Goal: Check status: Check status

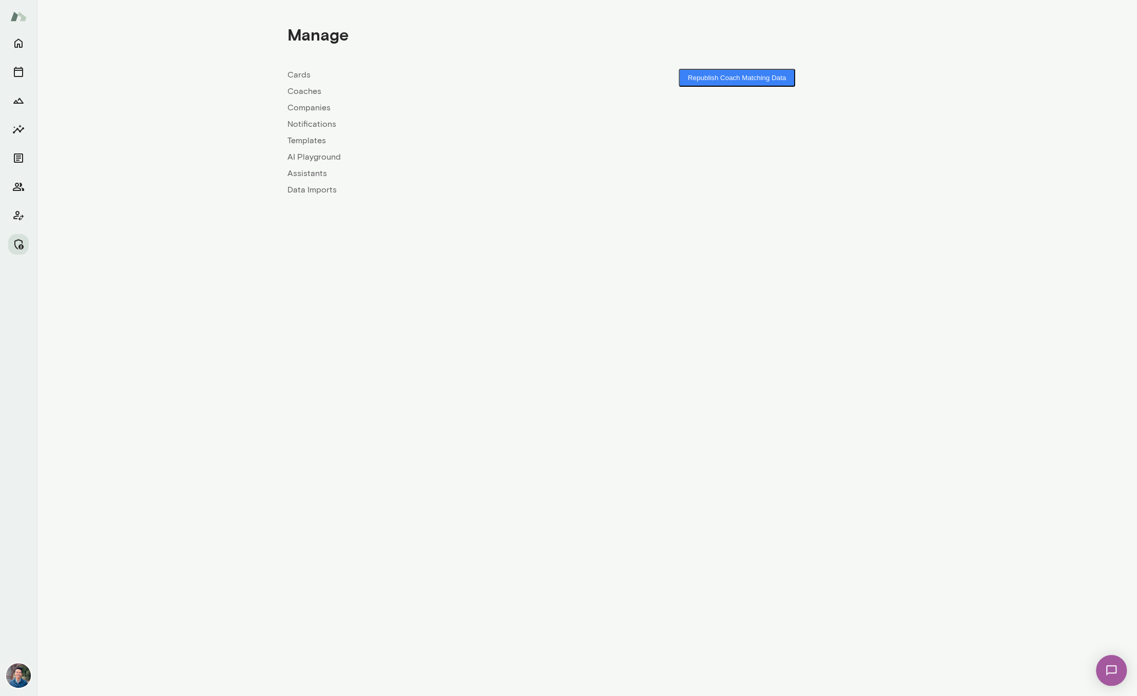
click at [299, 107] on link "Companies" at bounding box center [438, 108] width 300 height 12
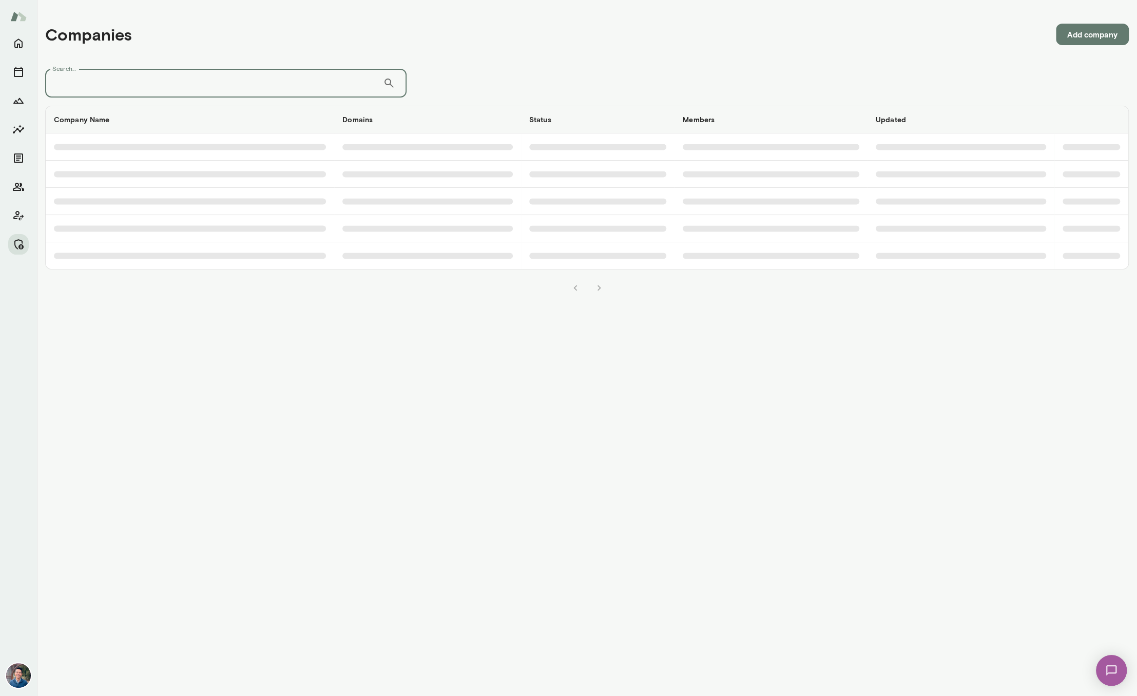
click at [252, 86] on input "Search..." at bounding box center [214, 83] width 338 height 29
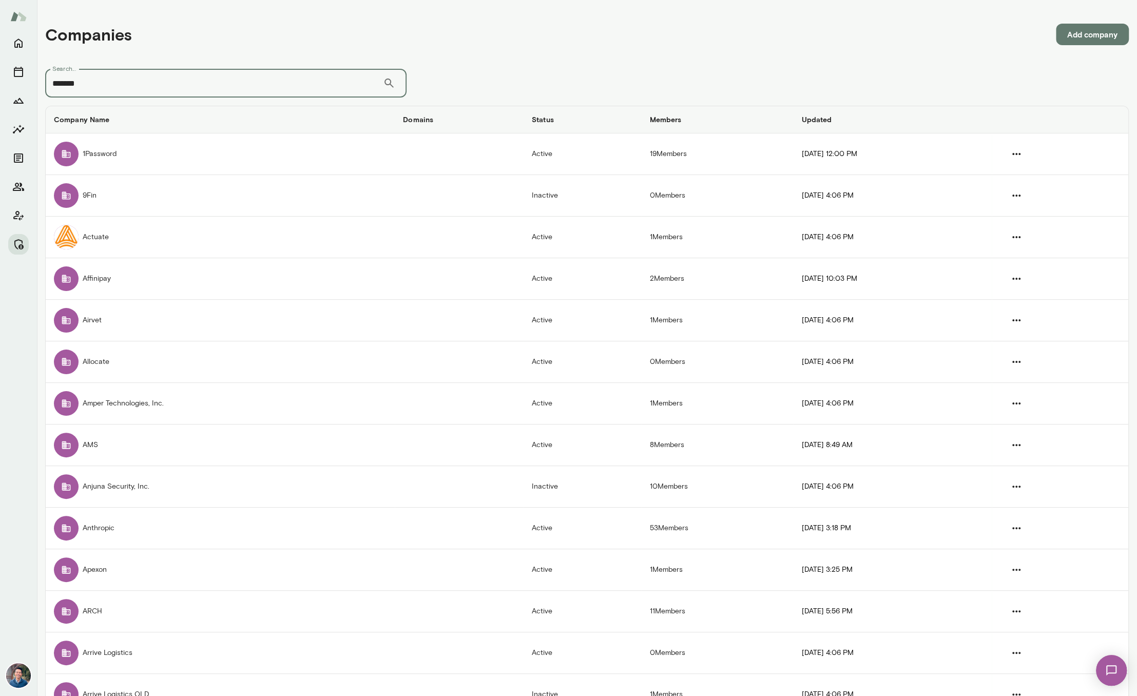
type input "*******"
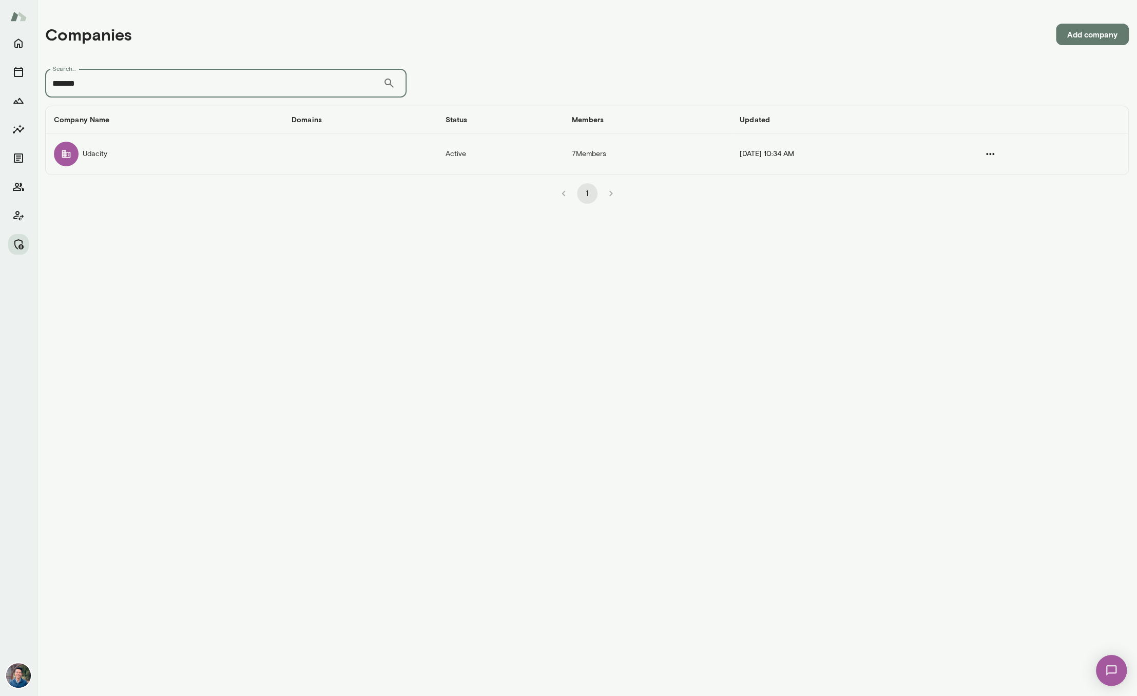
click at [171, 150] on td "Udacity" at bounding box center [165, 153] width 238 height 41
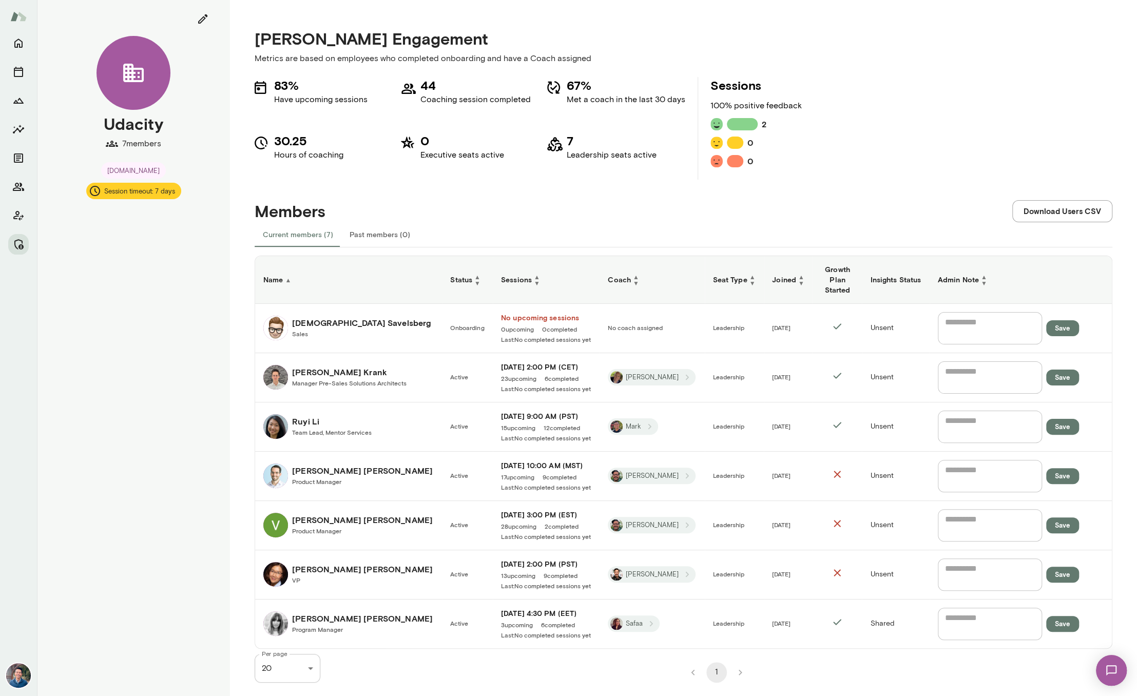
click at [509, 374] on span "23 upcoming" at bounding box center [518, 378] width 35 height 8
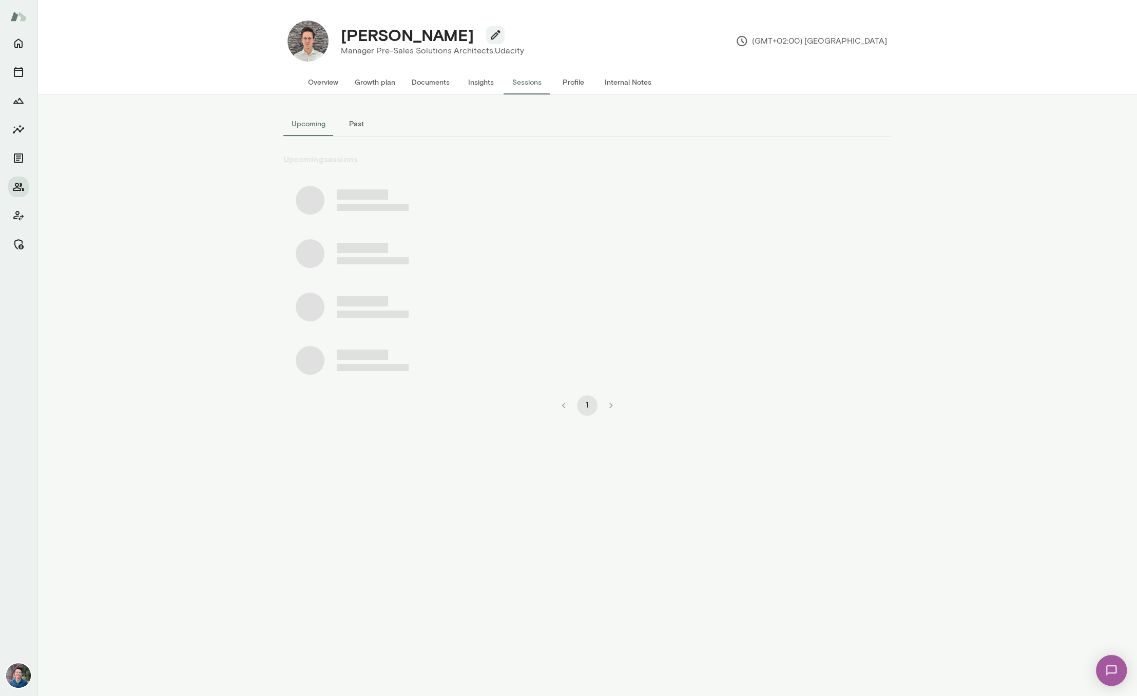
click at [351, 123] on button "Past" at bounding box center [357, 123] width 46 height 25
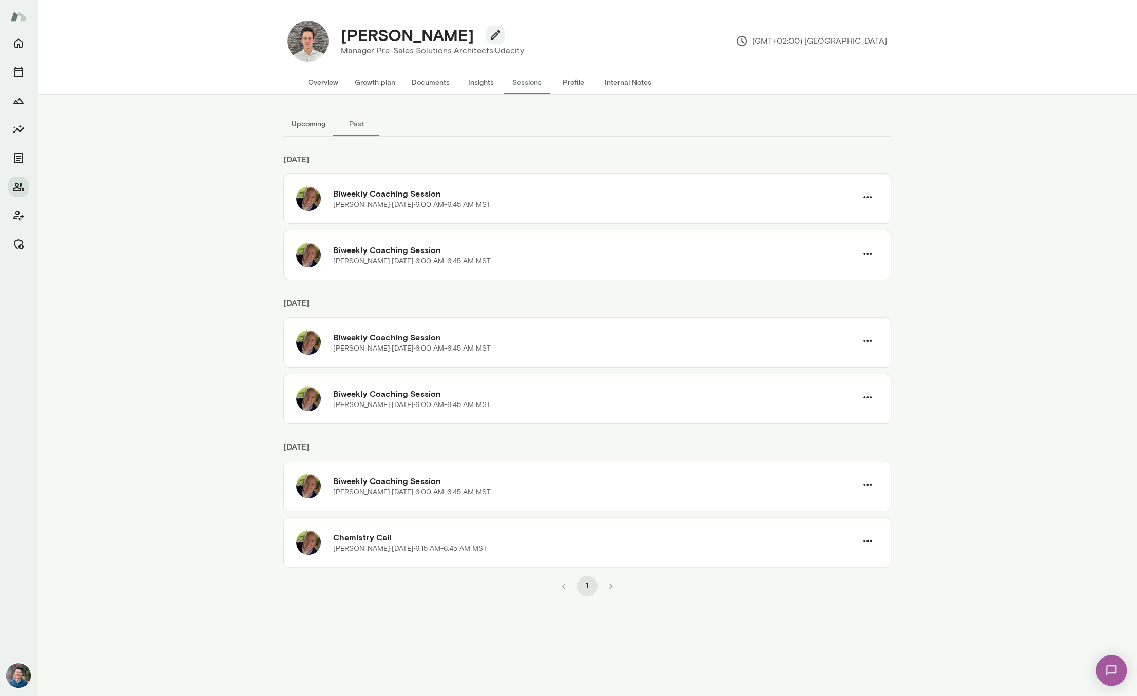
click at [317, 124] on button "Upcoming" at bounding box center [308, 123] width 50 height 25
